Goal: Task Accomplishment & Management: Use online tool/utility

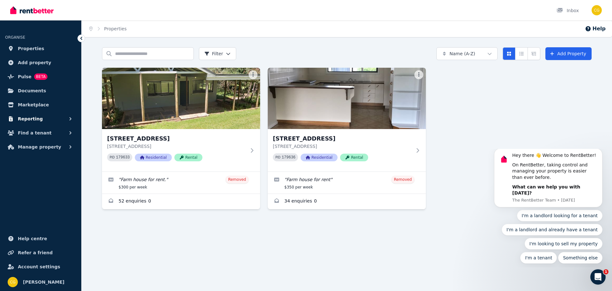
click at [34, 119] on span "Reporting" at bounding box center [30, 119] width 25 height 8
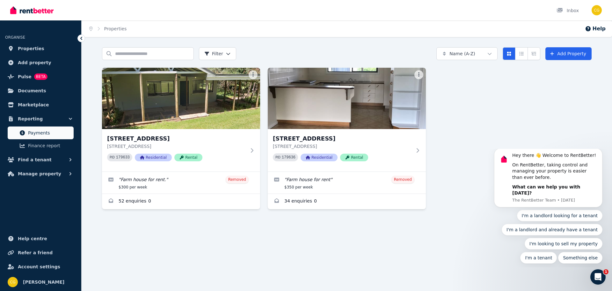
click at [34, 131] on span "Payments" at bounding box center [49, 133] width 43 height 8
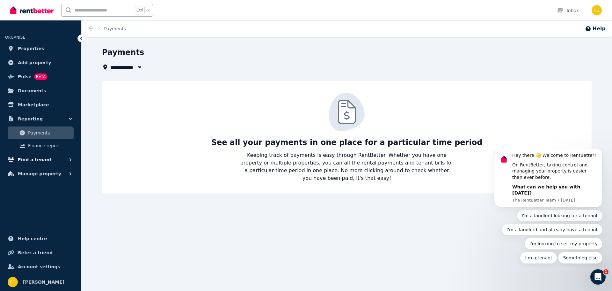
click at [37, 159] on span "Find a tenant" at bounding box center [35, 160] width 34 height 8
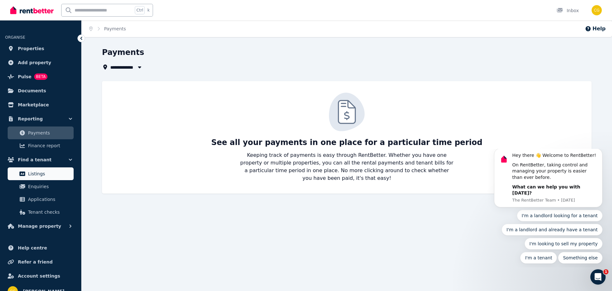
click at [35, 173] on span "Listings" at bounding box center [49, 174] width 43 height 8
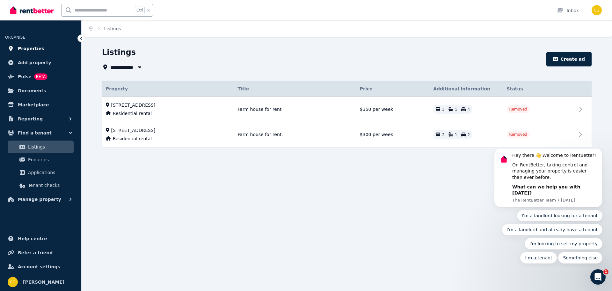
click at [35, 47] on span "Properties" at bounding box center [31, 49] width 26 height 8
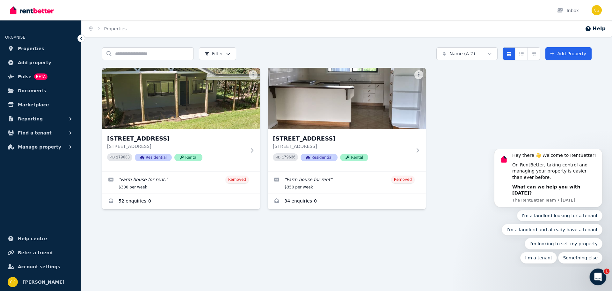
click at [603, 276] on div "Open Intercom Messenger" at bounding box center [597, 275] width 21 height 21
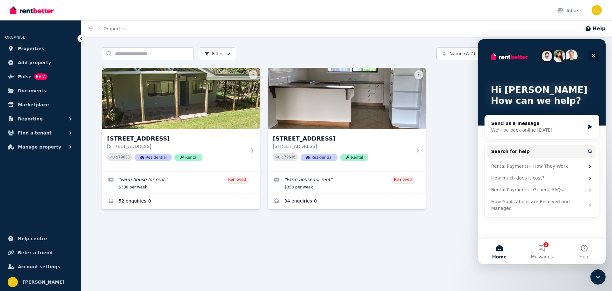
click at [596, 55] on icon "Close" at bounding box center [593, 55] width 5 height 5
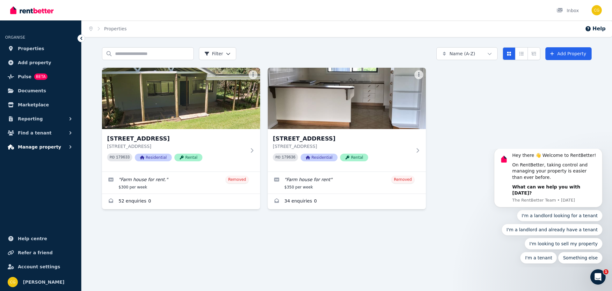
click at [15, 147] on button "Manage property" at bounding box center [40, 146] width 71 height 13
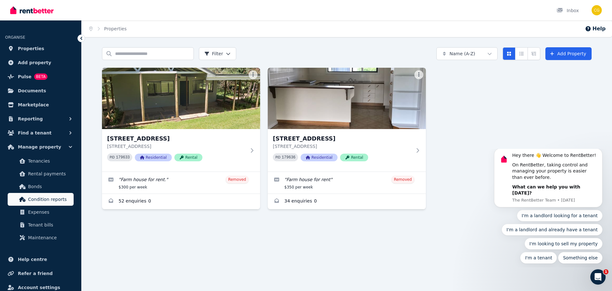
click at [50, 202] on span "Condition reports" at bounding box center [49, 199] width 43 height 8
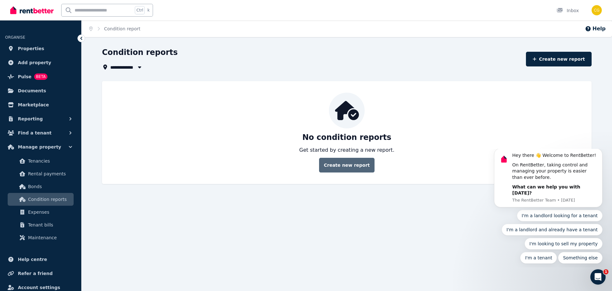
click at [349, 163] on link "Create new report" at bounding box center [346, 165] width 55 height 15
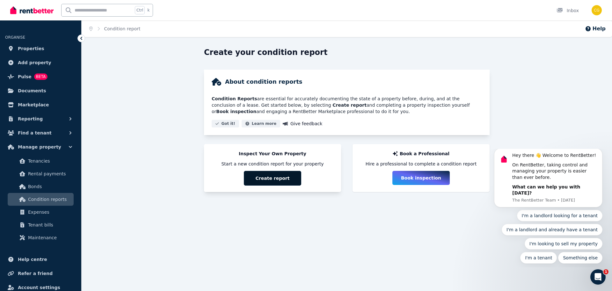
click at [264, 179] on button "Create report" at bounding box center [272, 178] width 57 height 15
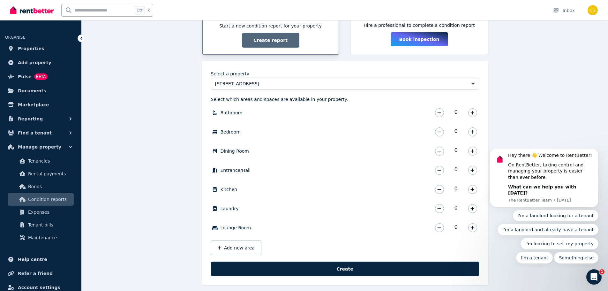
scroll to position [144, 0]
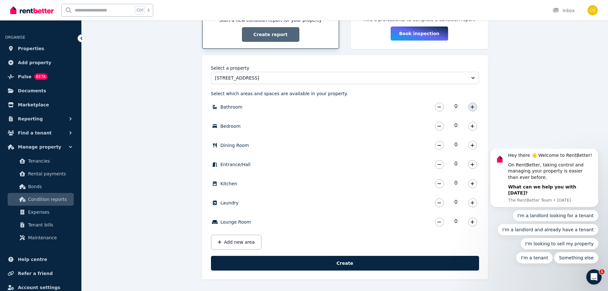
click at [474, 106] on icon "button" at bounding box center [472, 107] width 4 height 4
click at [472, 126] on icon "button" at bounding box center [472, 126] width 4 height 4
click at [473, 147] on icon "button" at bounding box center [472, 145] width 4 height 4
click at [473, 183] on icon "button" at bounding box center [472, 183] width 4 height 4
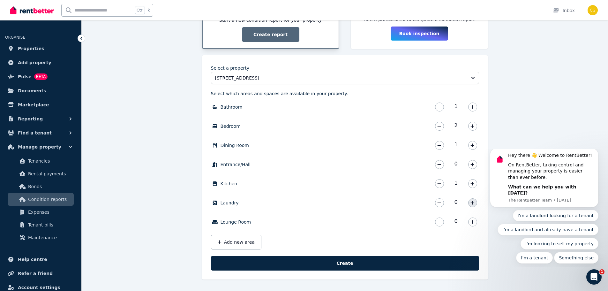
click at [472, 201] on icon "button" at bounding box center [472, 202] width 4 height 4
click at [472, 221] on icon "button" at bounding box center [472, 222] width 4 height 4
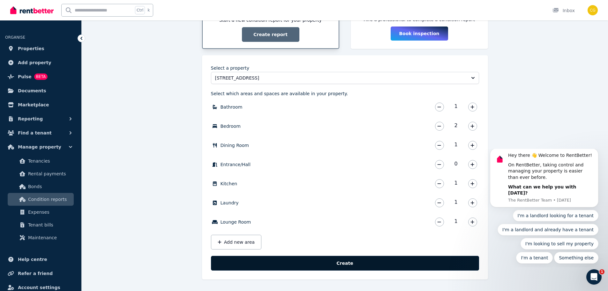
click at [341, 261] on button "Create" at bounding box center [345, 262] width 268 height 15
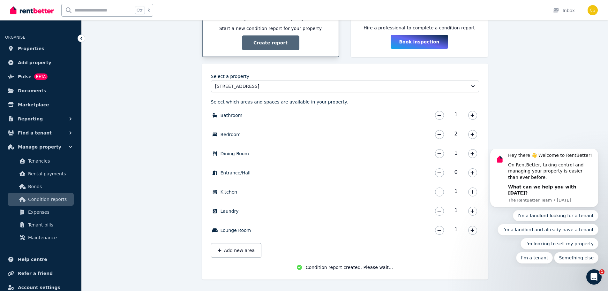
scroll to position [137, 0]
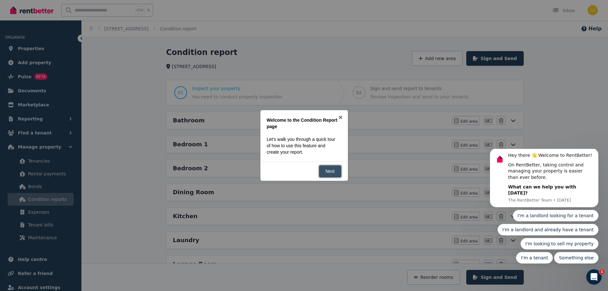
click at [330, 171] on link "Next" at bounding box center [330, 171] width 23 height 12
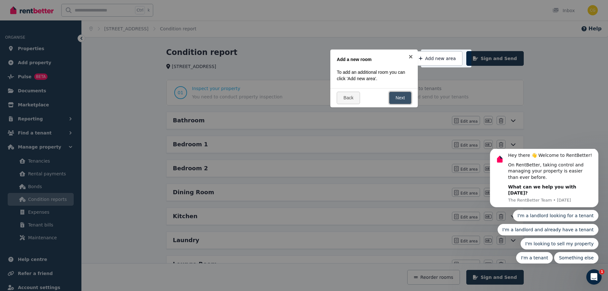
click at [400, 96] on link "Next" at bounding box center [400, 98] width 23 height 12
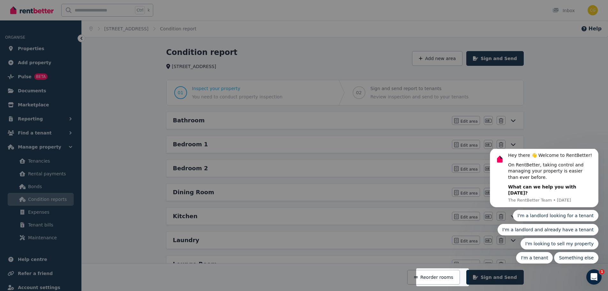
scroll to position [117, 0]
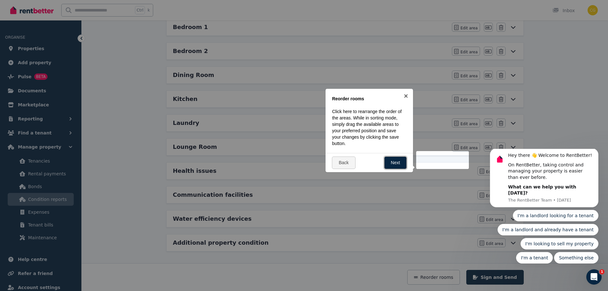
click at [398, 160] on link "Next" at bounding box center [395, 162] width 23 height 12
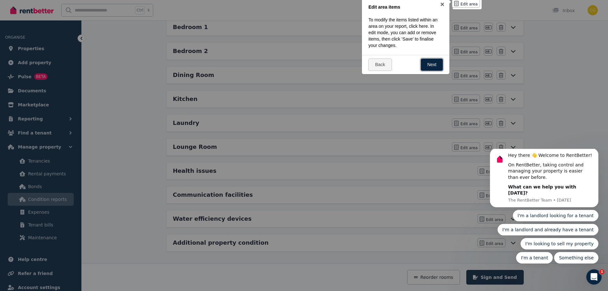
scroll to position [0, 0]
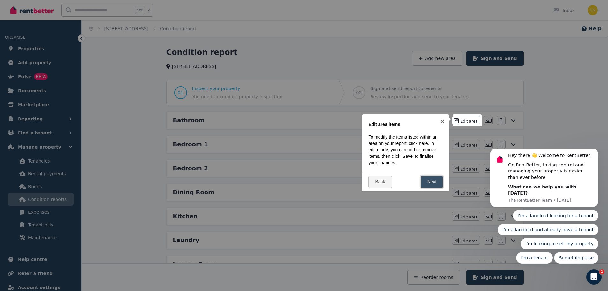
click at [431, 180] on link "Next" at bounding box center [431, 181] width 23 height 12
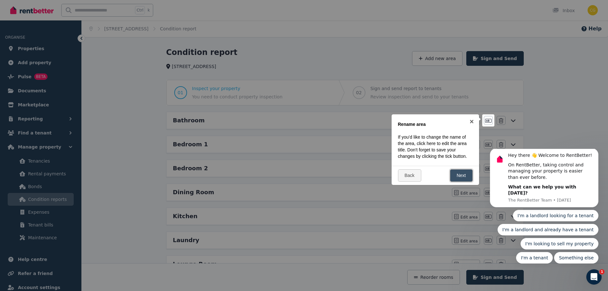
click at [457, 176] on link "Next" at bounding box center [461, 175] width 23 height 12
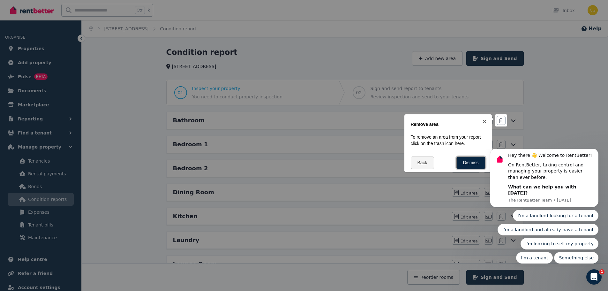
click at [472, 160] on link "Dismiss" at bounding box center [470, 162] width 29 height 12
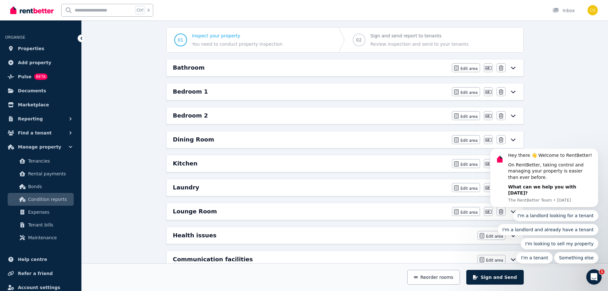
scroll to position [64, 0]
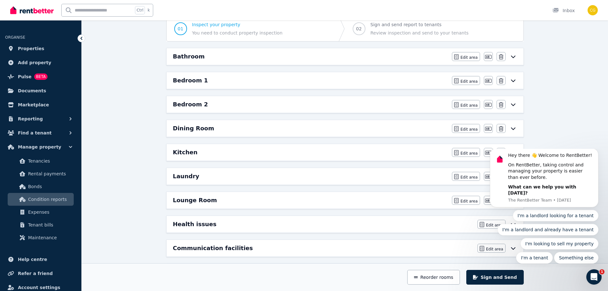
click at [513, 56] on icon at bounding box center [513, 56] width 8 height 5
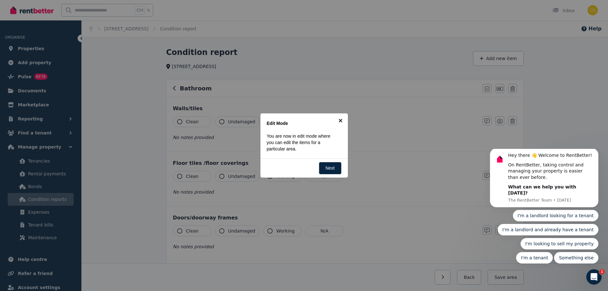
click at [341, 120] on link "×" at bounding box center [340, 120] width 14 height 14
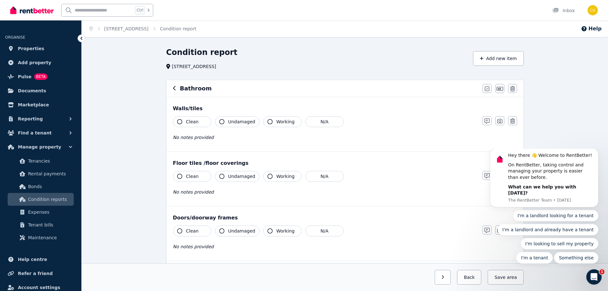
click at [98, 29] on icon "Breadcrumb" at bounding box center [98, 28] width 6 height 4
